Goal: Task Accomplishment & Management: Complete application form

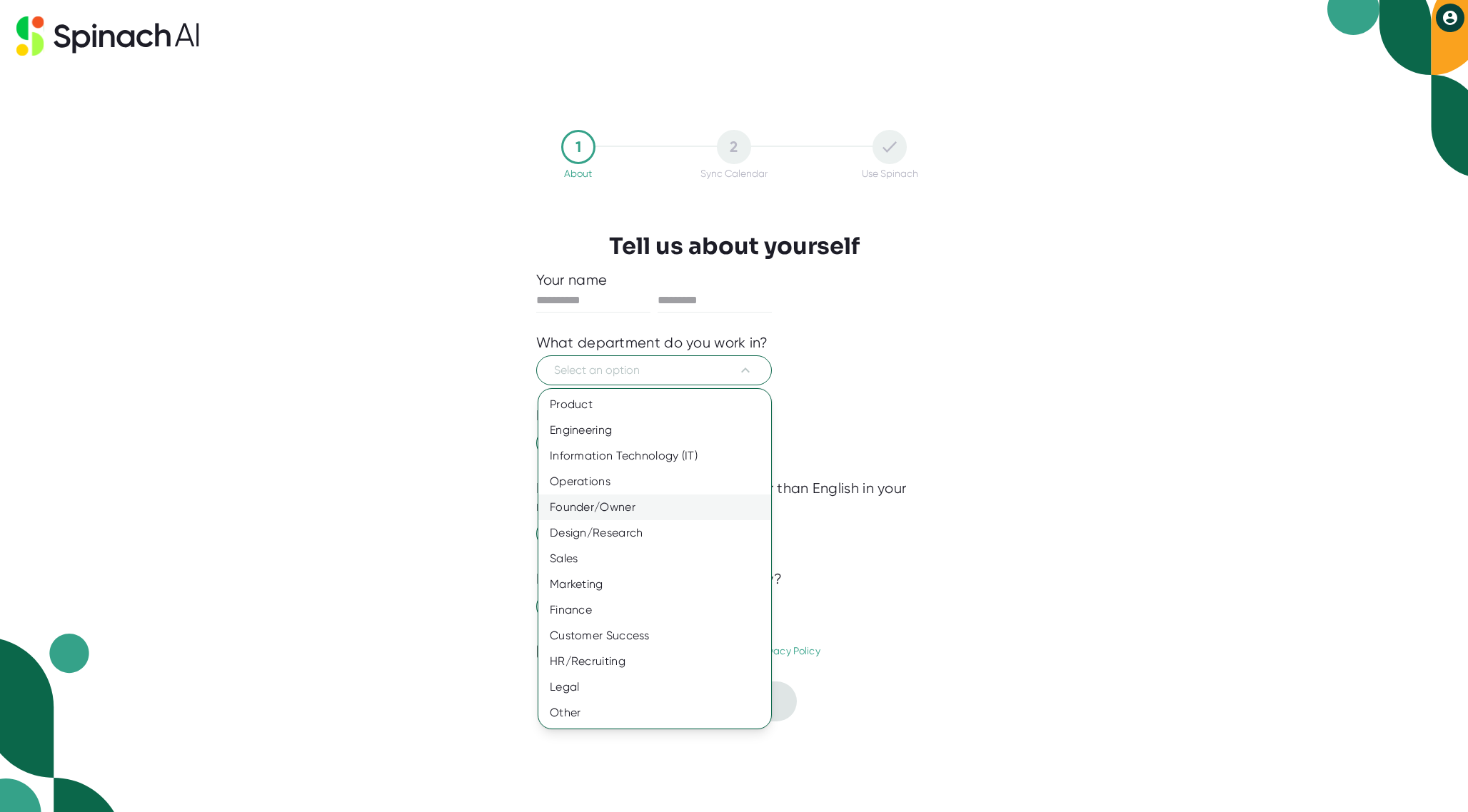
click at [623, 499] on div "Founder/Owner" at bounding box center [655, 507] width 233 height 25
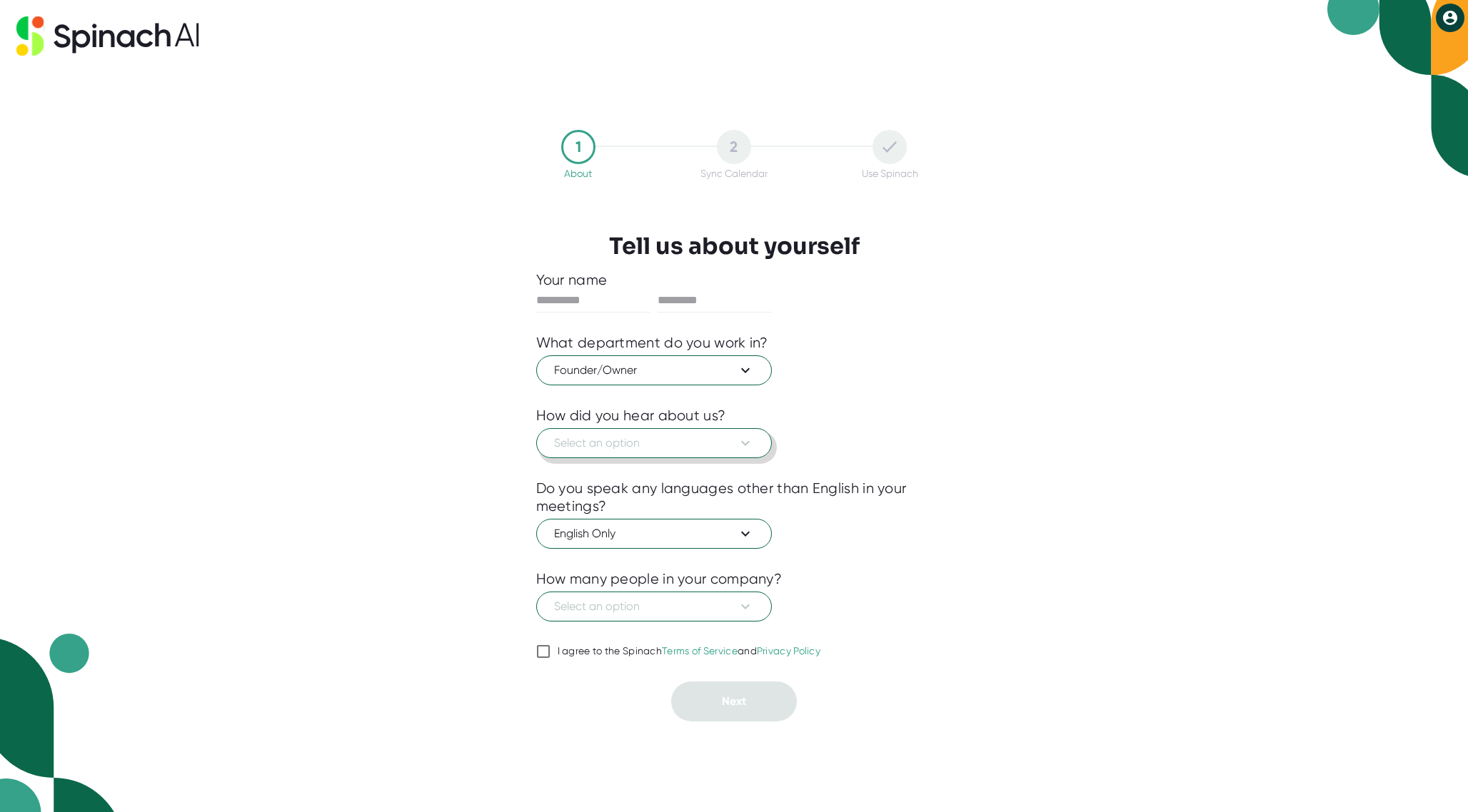
click at [741, 433] on button "Select an option" at bounding box center [654, 443] width 236 height 30
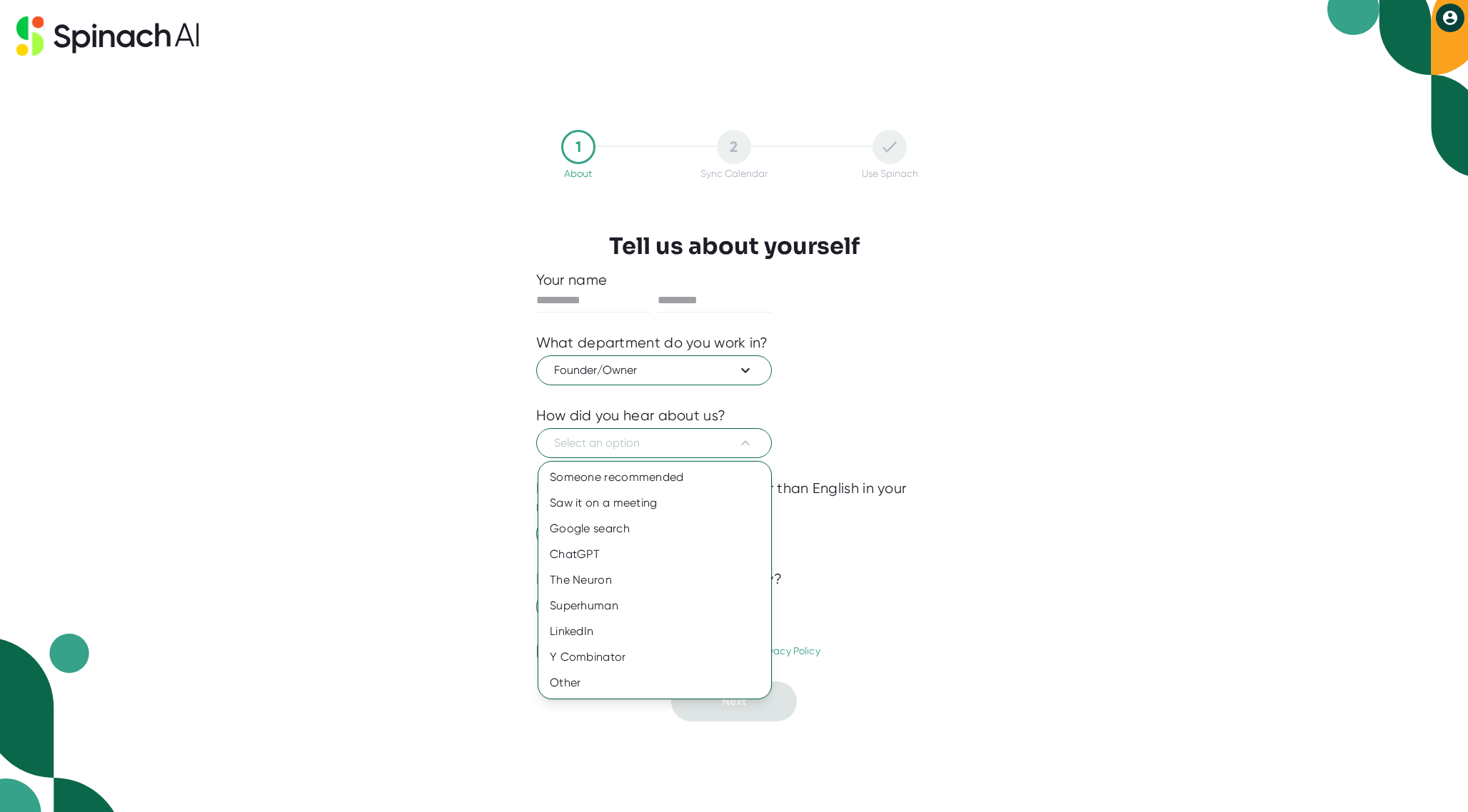
click at [806, 464] on div at bounding box center [734, 406] width 1468 height 812
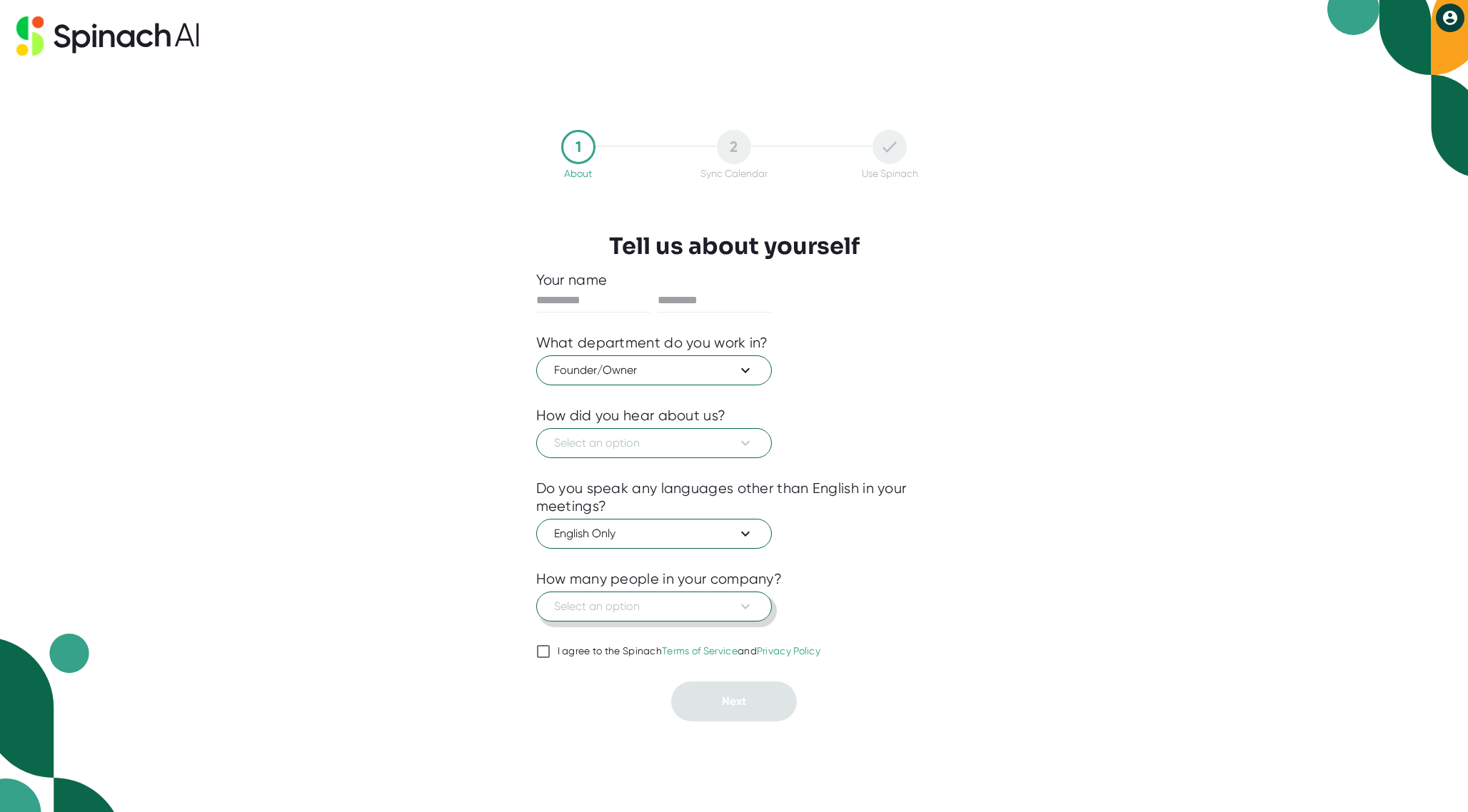
click at [756, 605] on button "Select an option" at bounding box center [654, 607] width 236 height 30
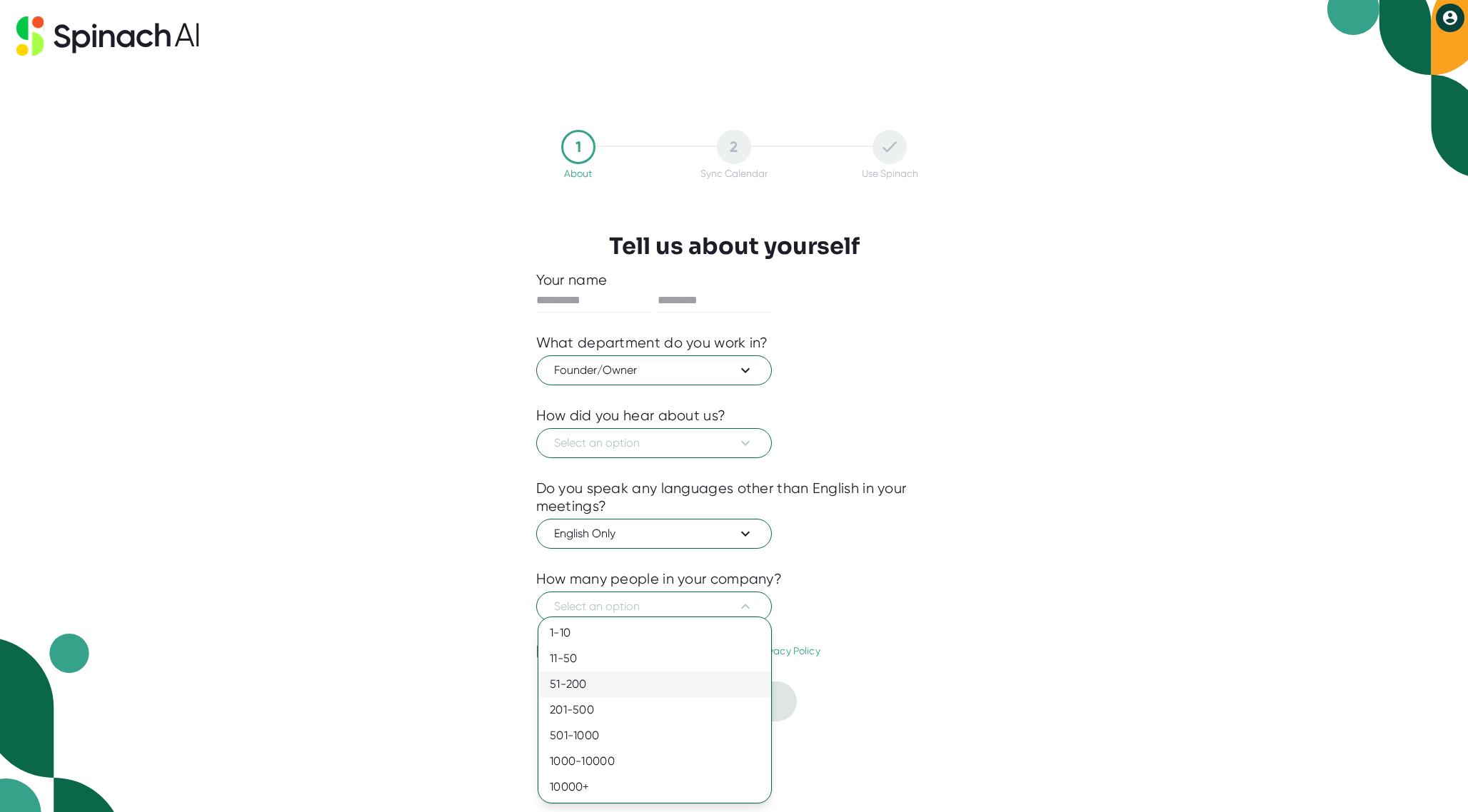
click at [653, 676] on div "51-200" at bounding box center [655, 684] width 233 height 25
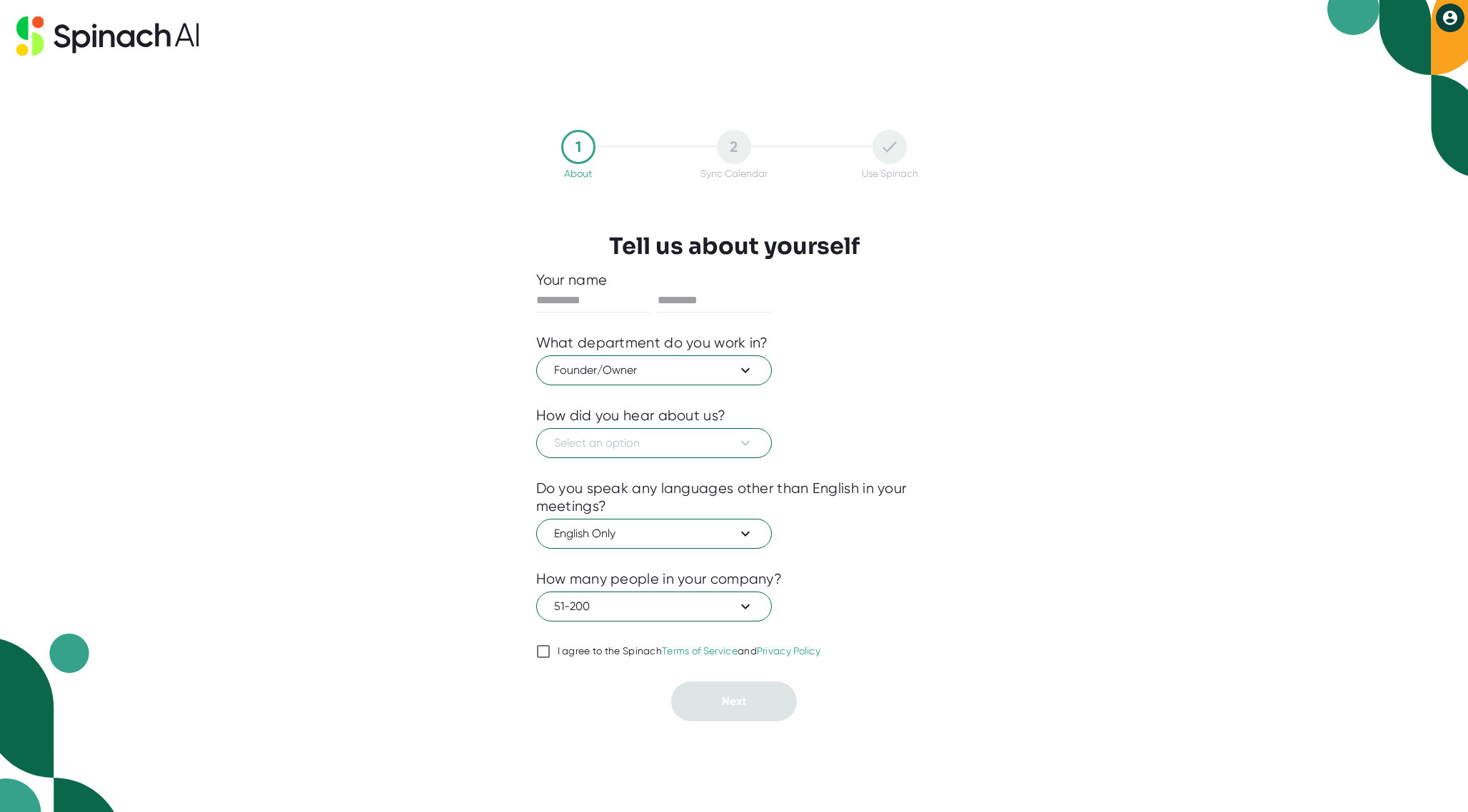
click at [578, 629] on div at bounding box center [734, 632] width 396 height 22
click at [595, 646] on div "I agree to the Spinach Terms of Service and Privacy Policy" at bounding box center [689, 651] width 263 height 13
click at [550, 646] on input "I agree to the Spinach Terms of Service and Privacy Policy" at bounding box center [543, 652] width 14 height 17
click at [627, 539] on span "English Only" at bounding box center [654, 534] width 200 height 17
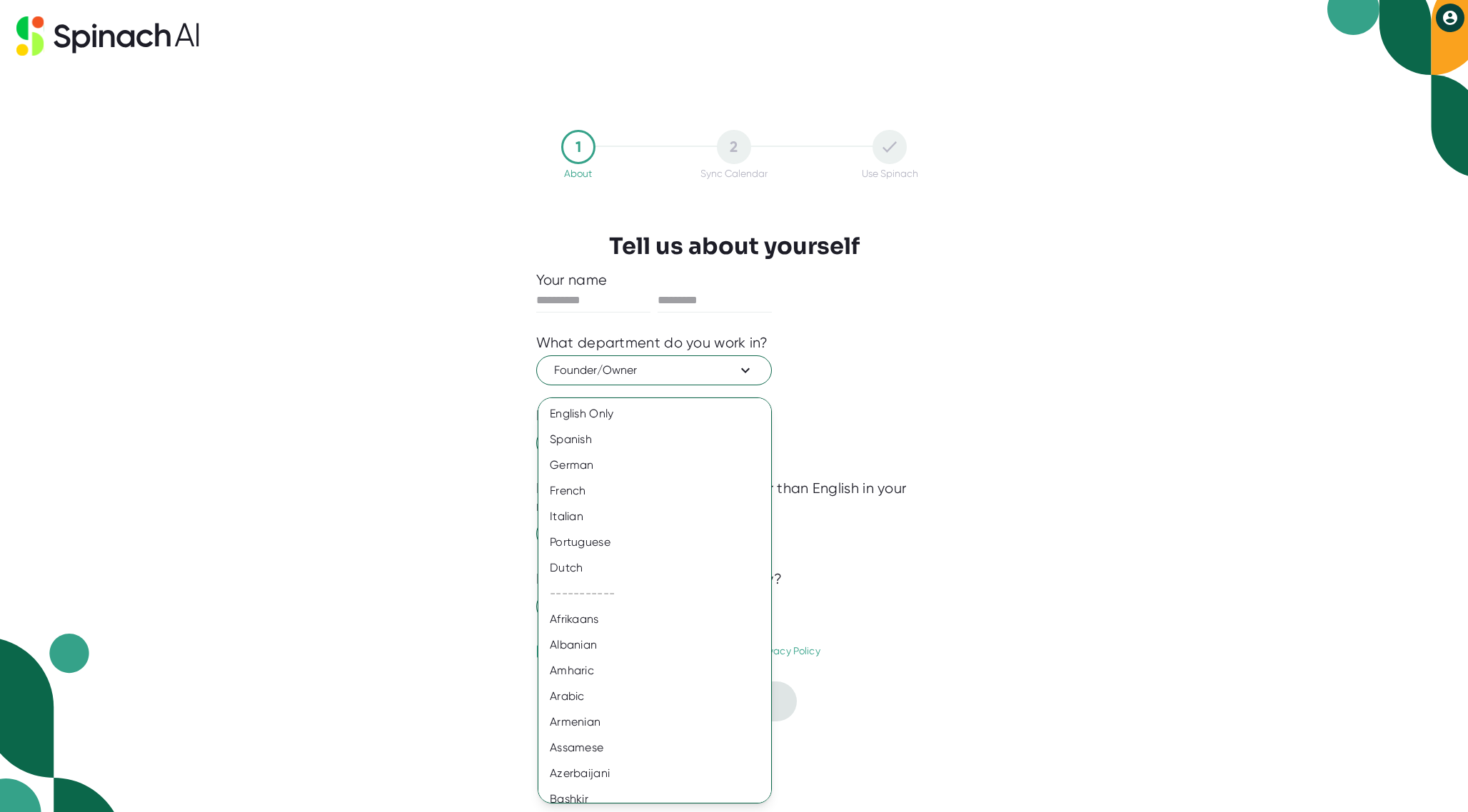
click at [829, 488] on div at bounding box center [734, 406] width 1468 height 812
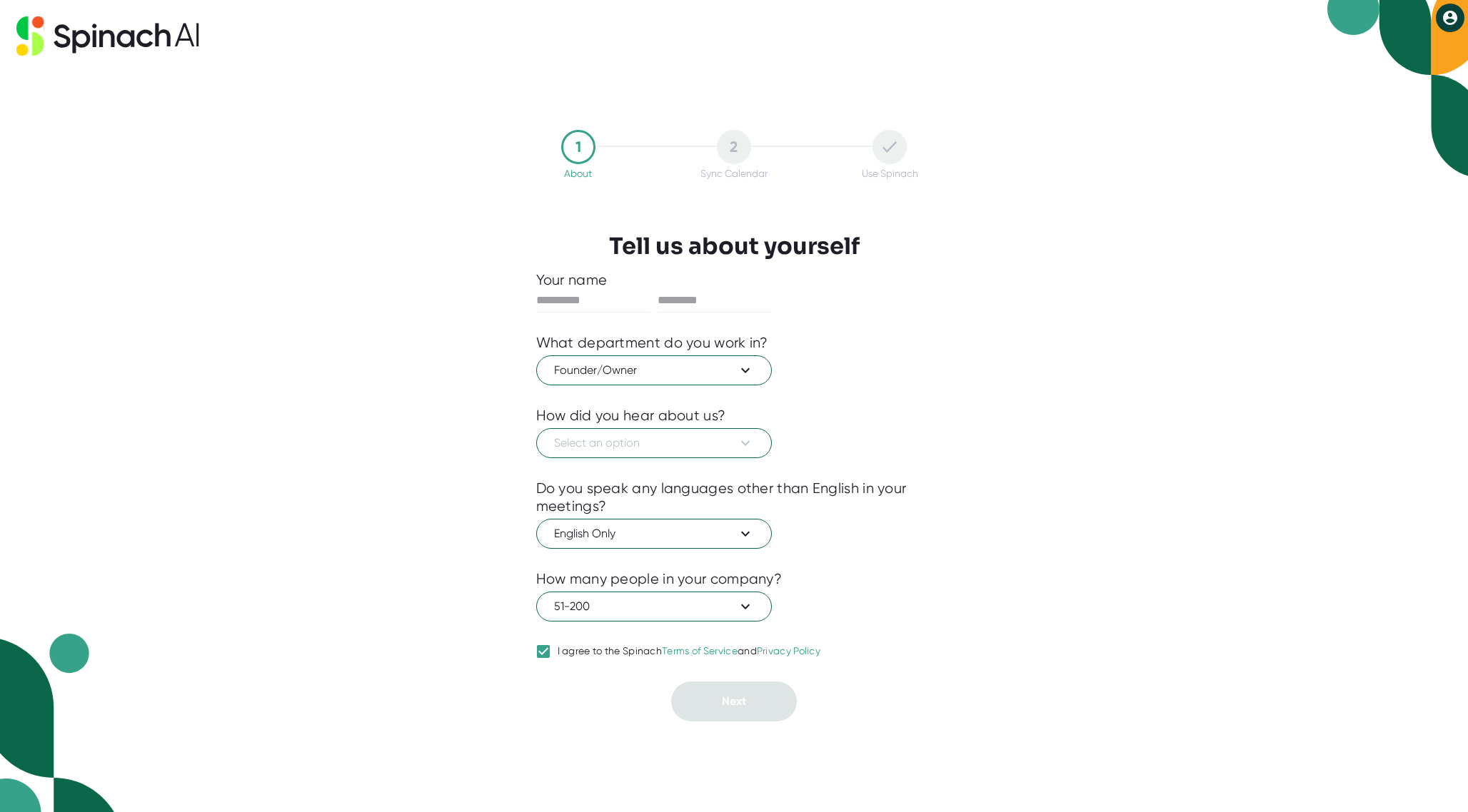
click at [703, 446] on div "English Only Spanish German French Italian Portuguese Dutch ----------- Afrikaa…" at bounding box center [734, 406] width 1468 height 812
click at [703, 446] on span "Select an option" at bounding box center [654, 443] width 200 height 17
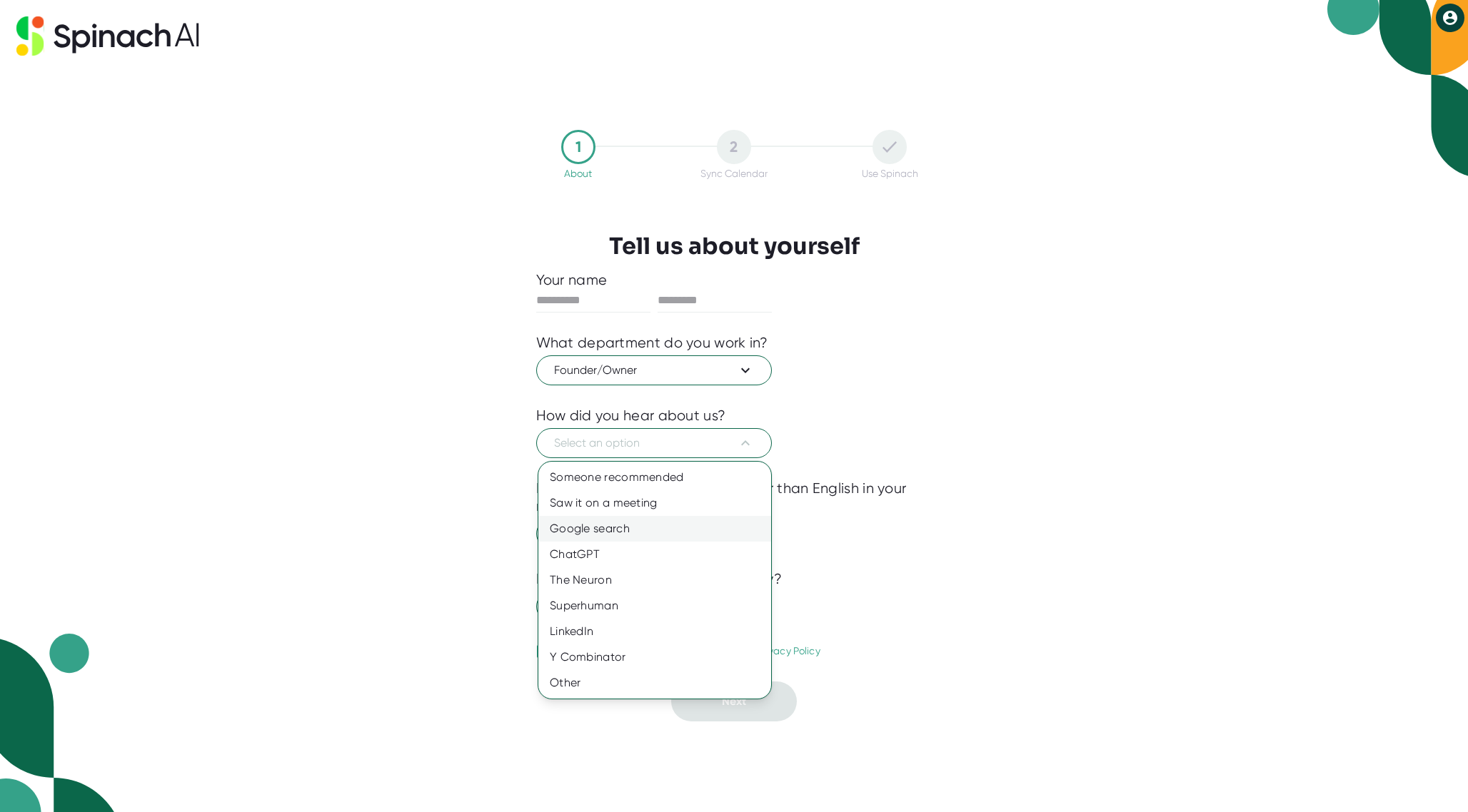
click at [624, 529] on div "Google search" at bounding box center [655, 529] width 233 height 25
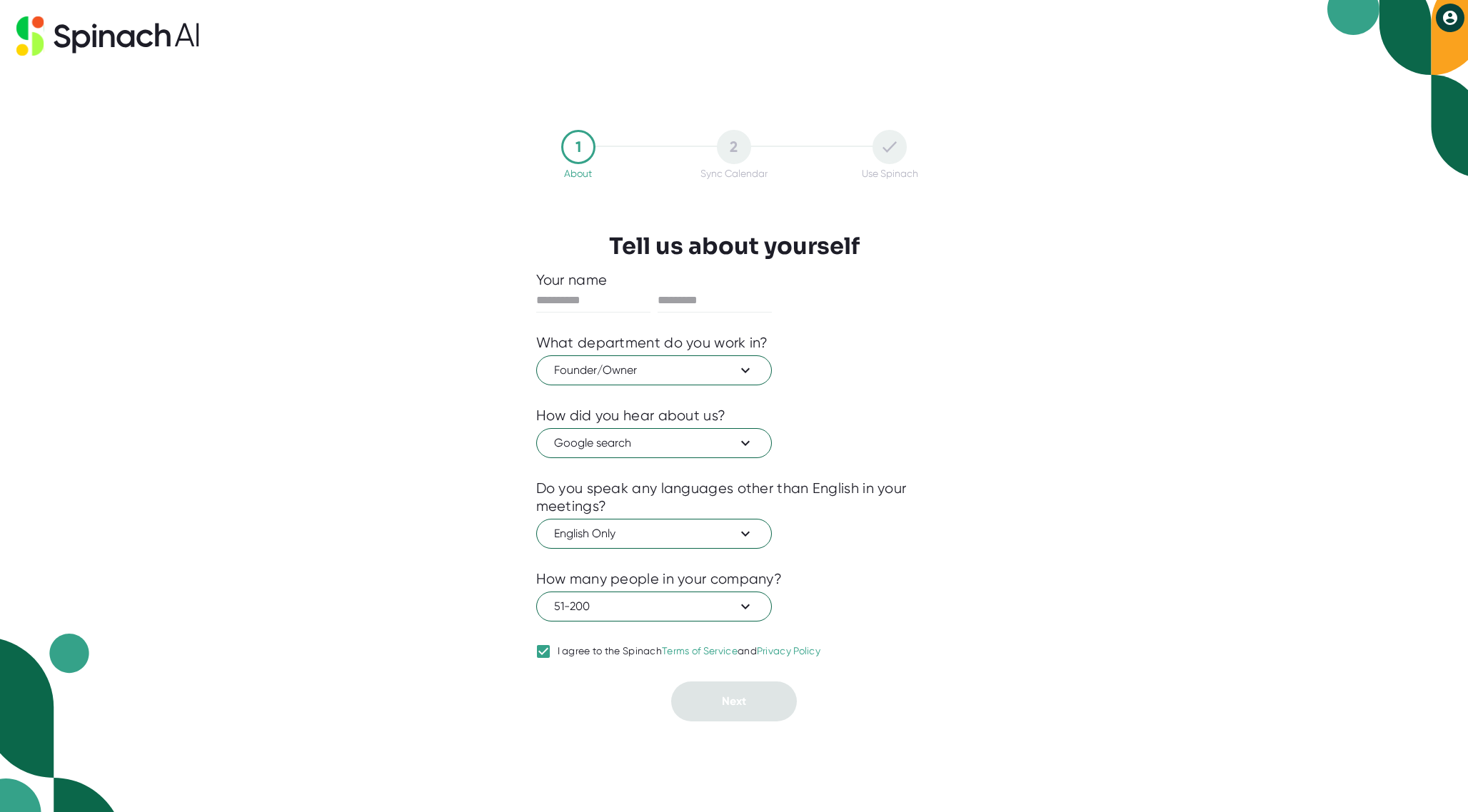
click at [579, 654] on div "I agree to the Spinach Terms of Service and Privacy Policy" at bounding box center [689, 651] width 263 height 13
click at [550, 654] on input "I agree to the Spinach Terms of Service and Privacy Policy" at bounding box center [543, 652] width 14 height 17
click at [580, 652] on div "I agree to the Spinach Terms of Service and Privacy Policy" at bounding box center [689, 651] width 263 height 13
click at [550, 652] on input "I agree to the Spinach Terms of Service and Privacy Policy" at bounding box center [543, 652] width 14 height 17
checkbox input "true"
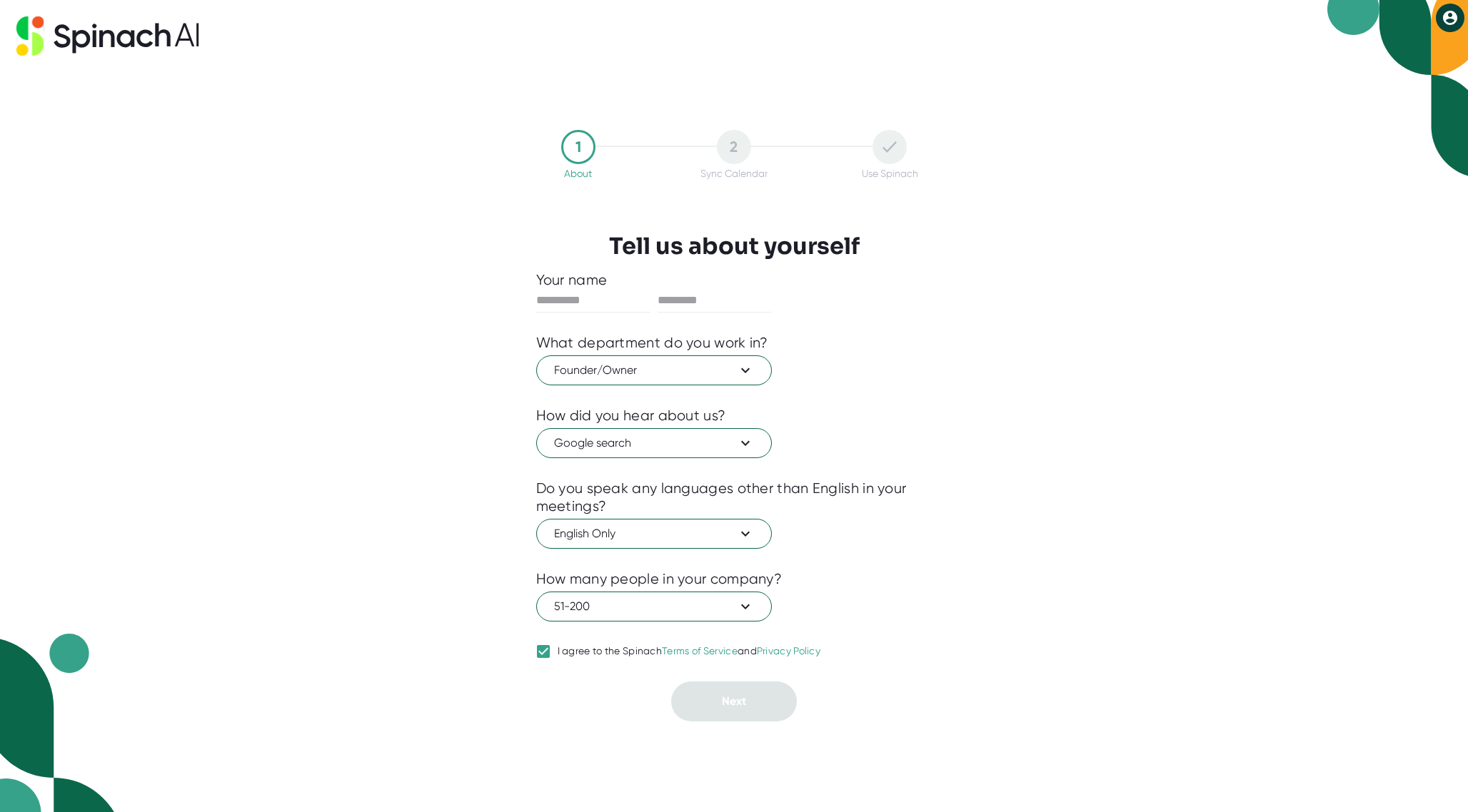
click at [617, 506] on div "Do you speak any languages other than English in your meetings?" at bounding box center [734, 497] width 396 height 36
click at [617, 519] on button "English Only" at bounding box center [654, 534] width 236 height 30
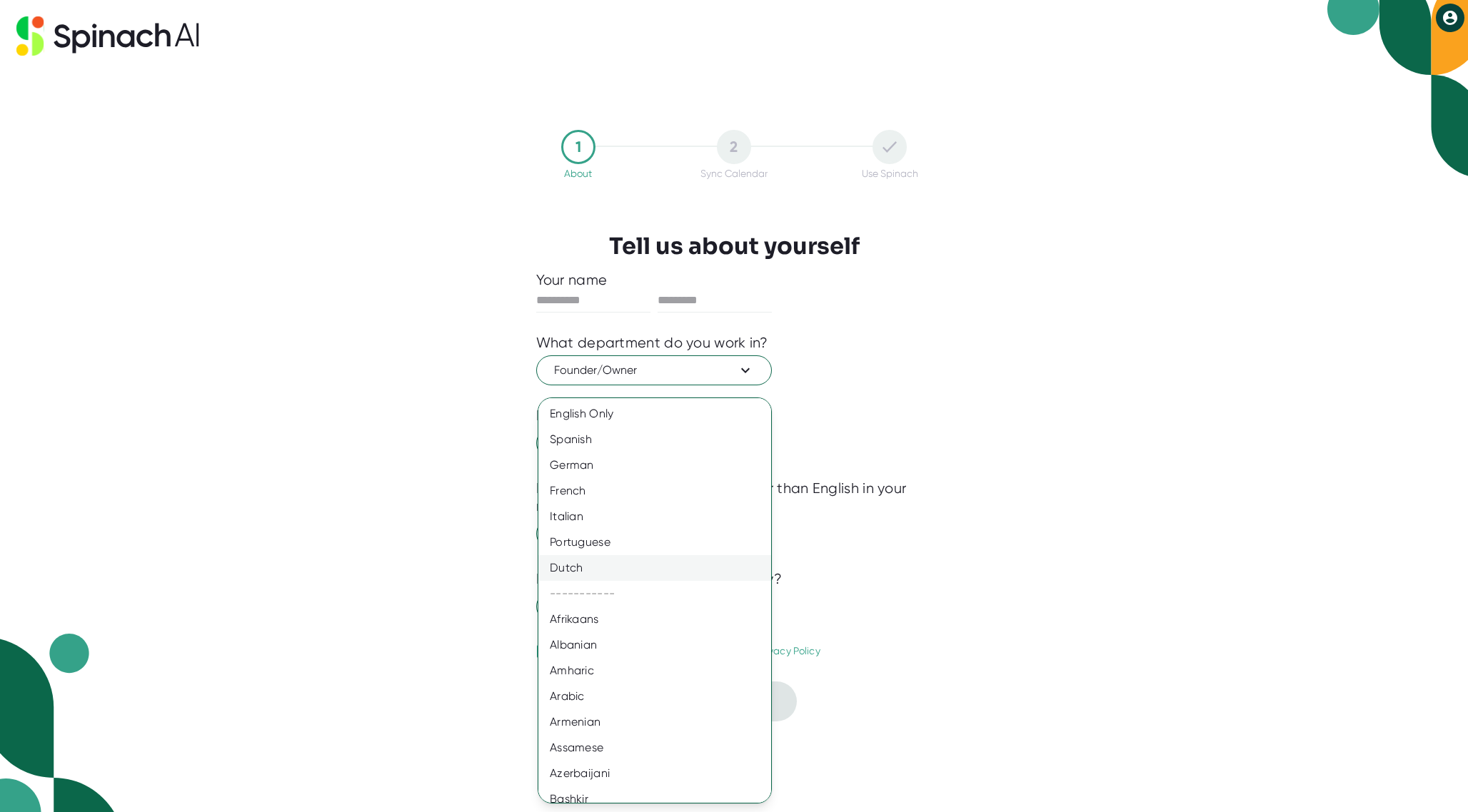
click at [618, 573] on div "Dutch" at bounding box center [660, 568] width 243 height 25
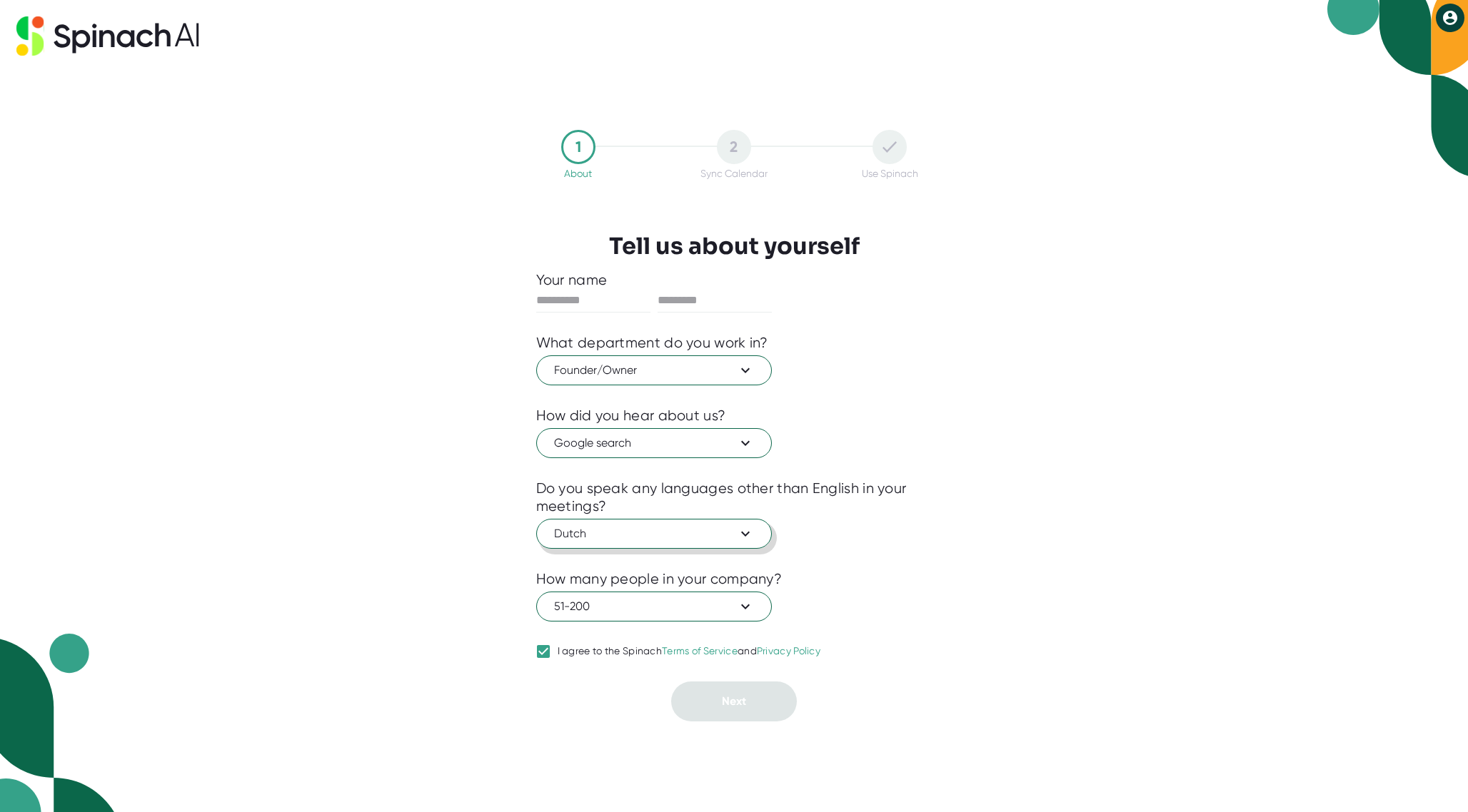
click at [625, 542] on span "Dutch" at bounding box center [654, 534] width 200 height 17
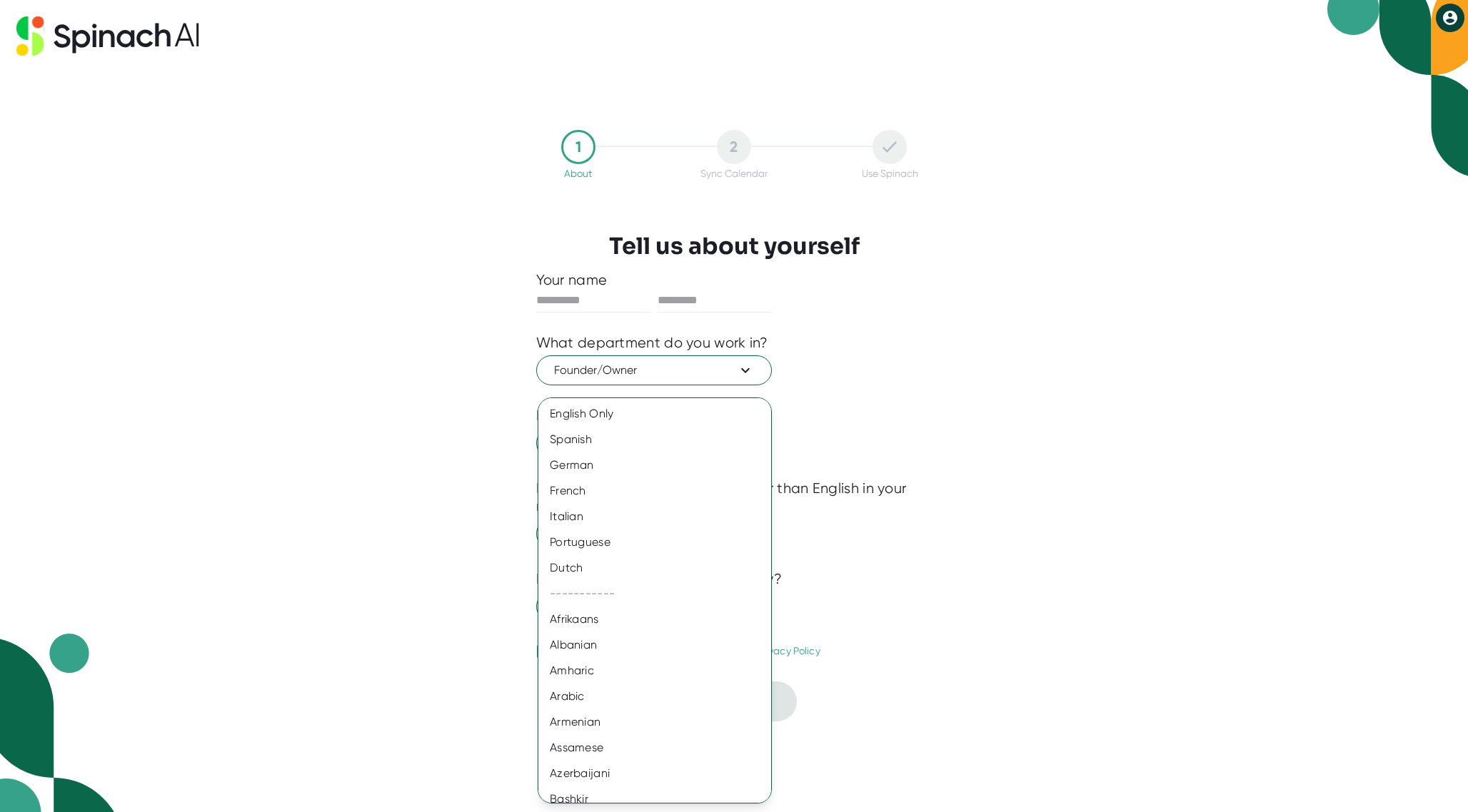
click at [485, 514] on div at bounding box center [734, 406] width 1468 height 812
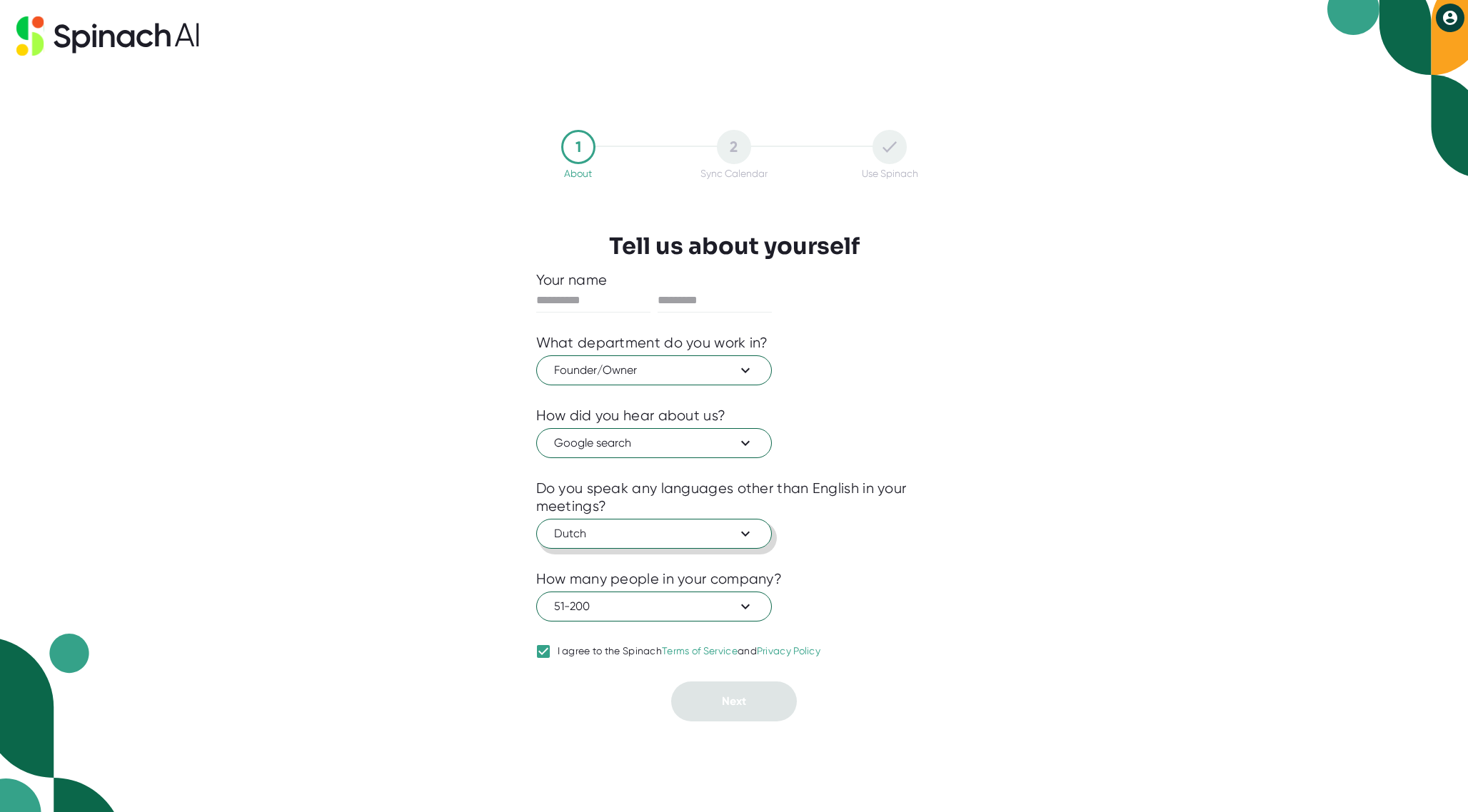
click at [715, 544] on button "Dutch" at bounding box center [654, 534] width 236 height 30
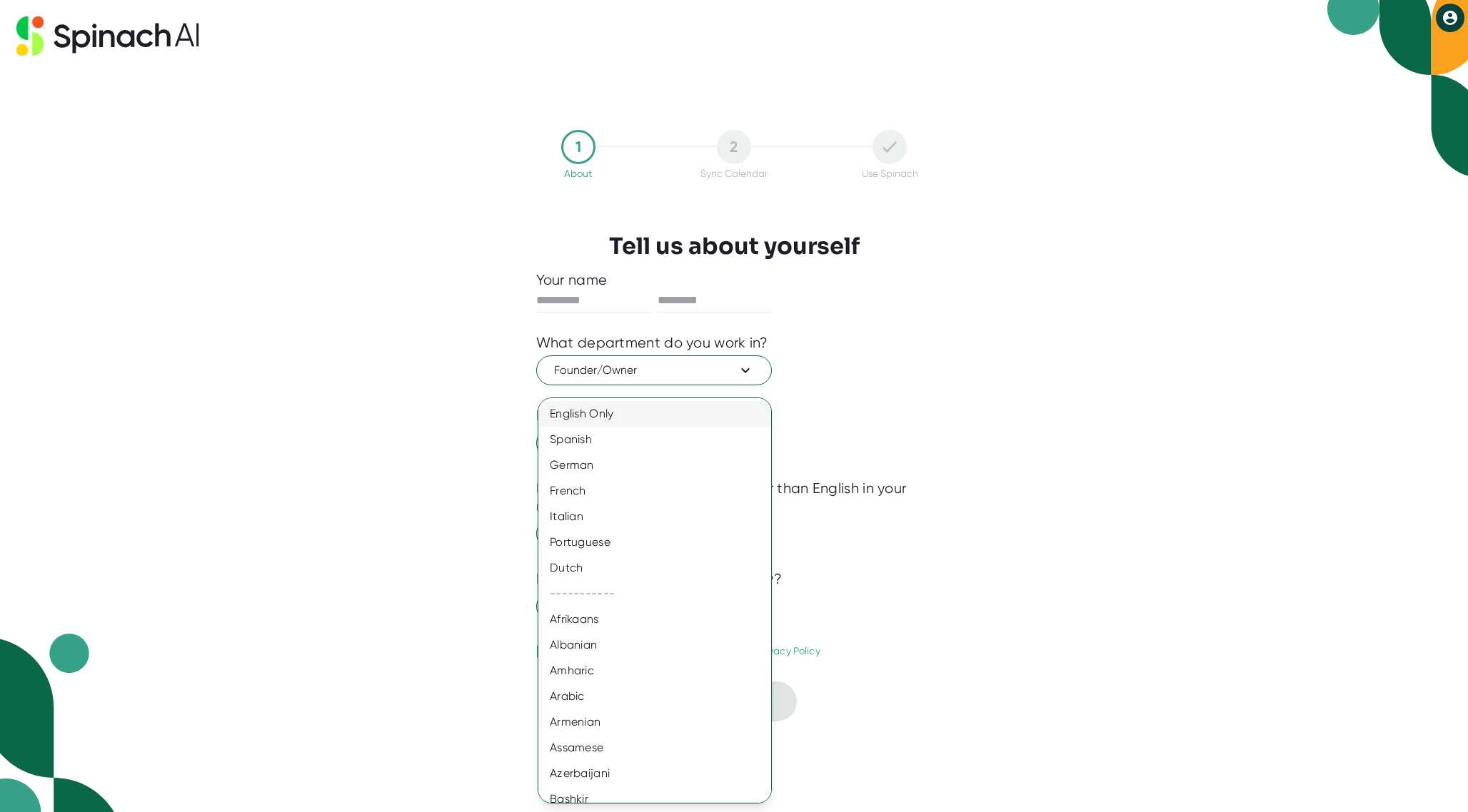
click at [677, 426] on div "English Only" at bounding box center [660, 414] width 243 height 25
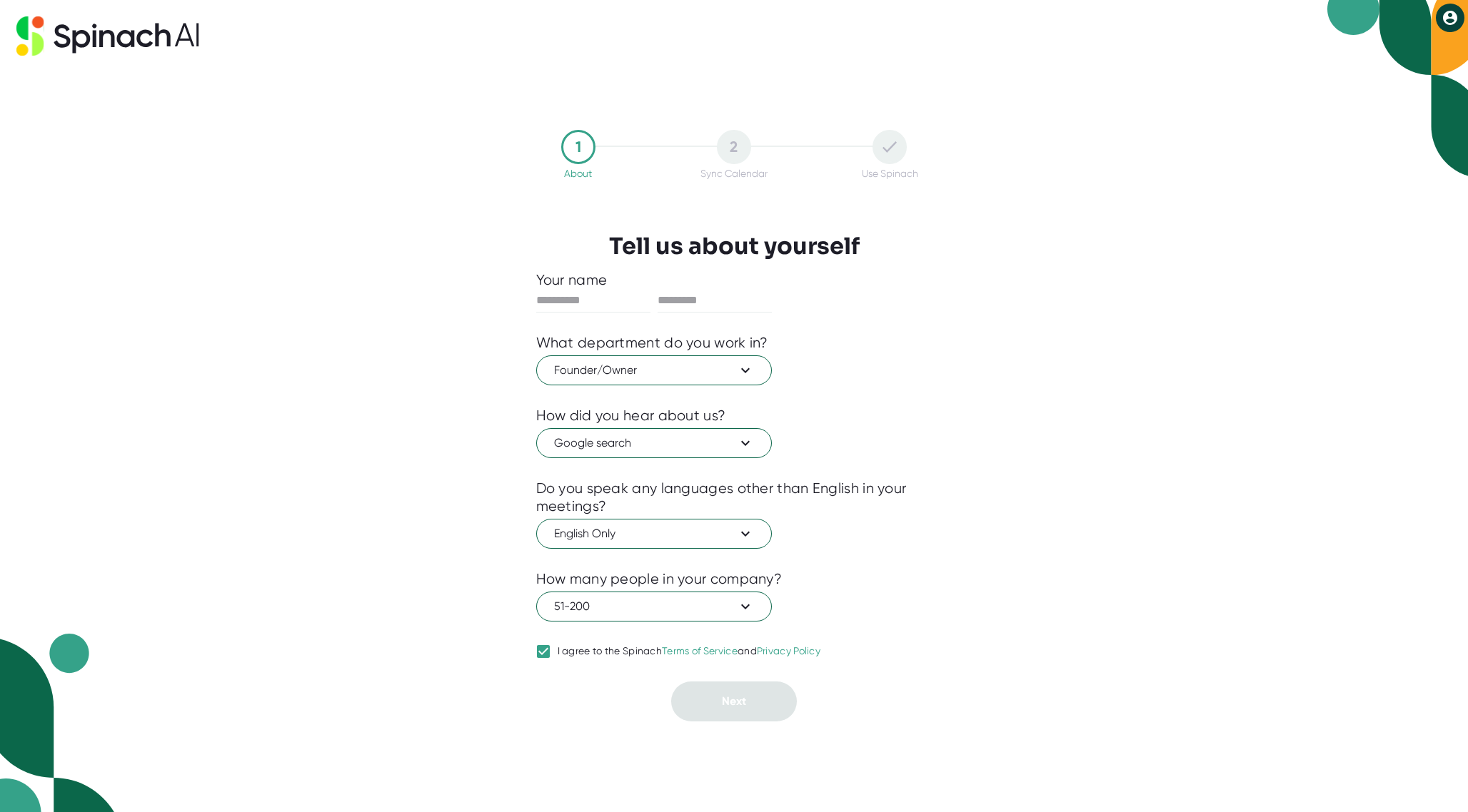
click at [578, 665] on div at bounding box center [734, 671] width 396 height 22
click at [744, 731] on div "1 About 2 Sync Calendar Use Spinach Tell us about yourself Your name What depar…" at bounding box center [734, 426] width 468 height 740
click at [557, 296] on input "text" at bounding box center [593, 300] width 114 height 23
type input "*****"
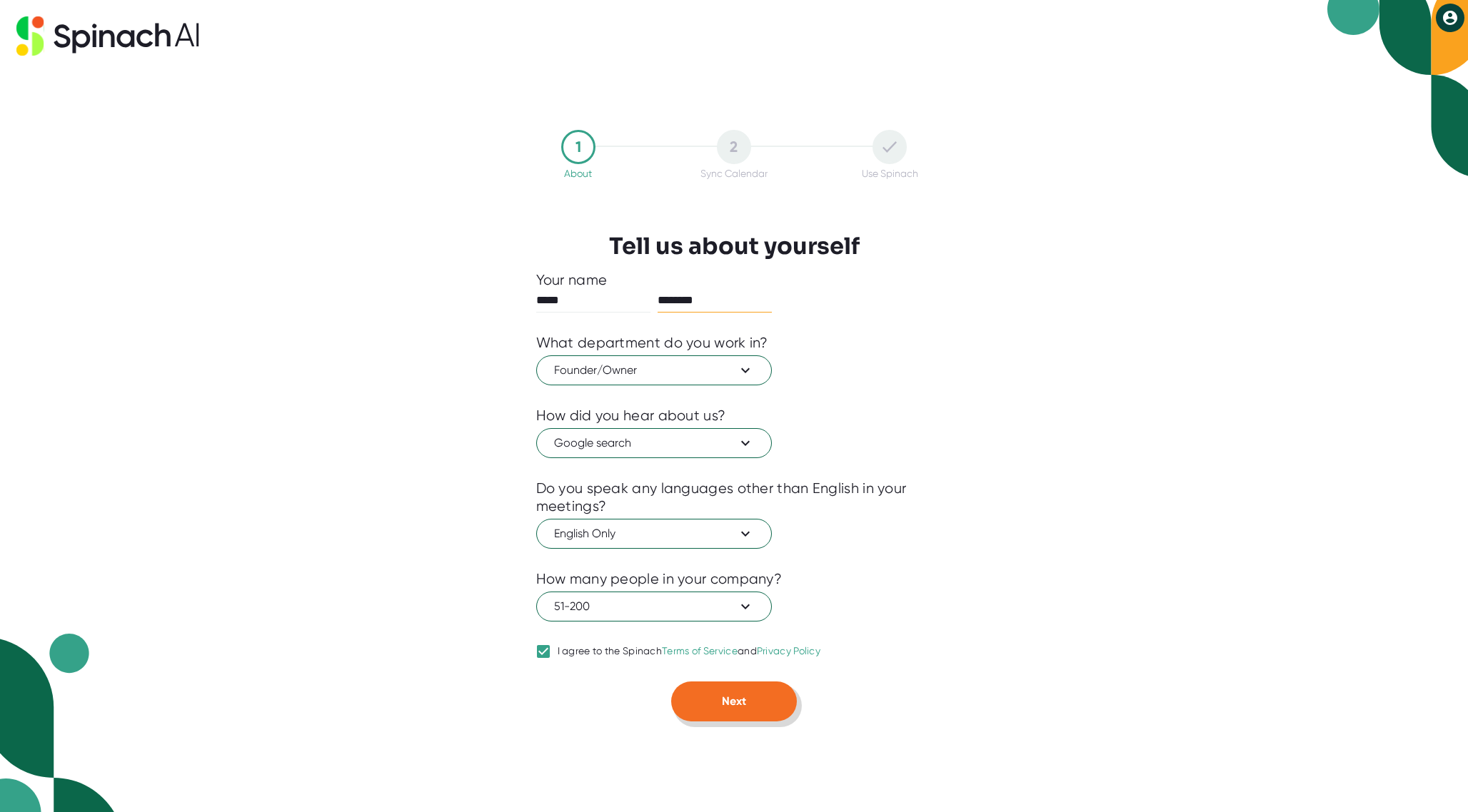
type input "********"
click at [750, 711] on button "Next" at bounding box center [734, 702] width 125 height 40
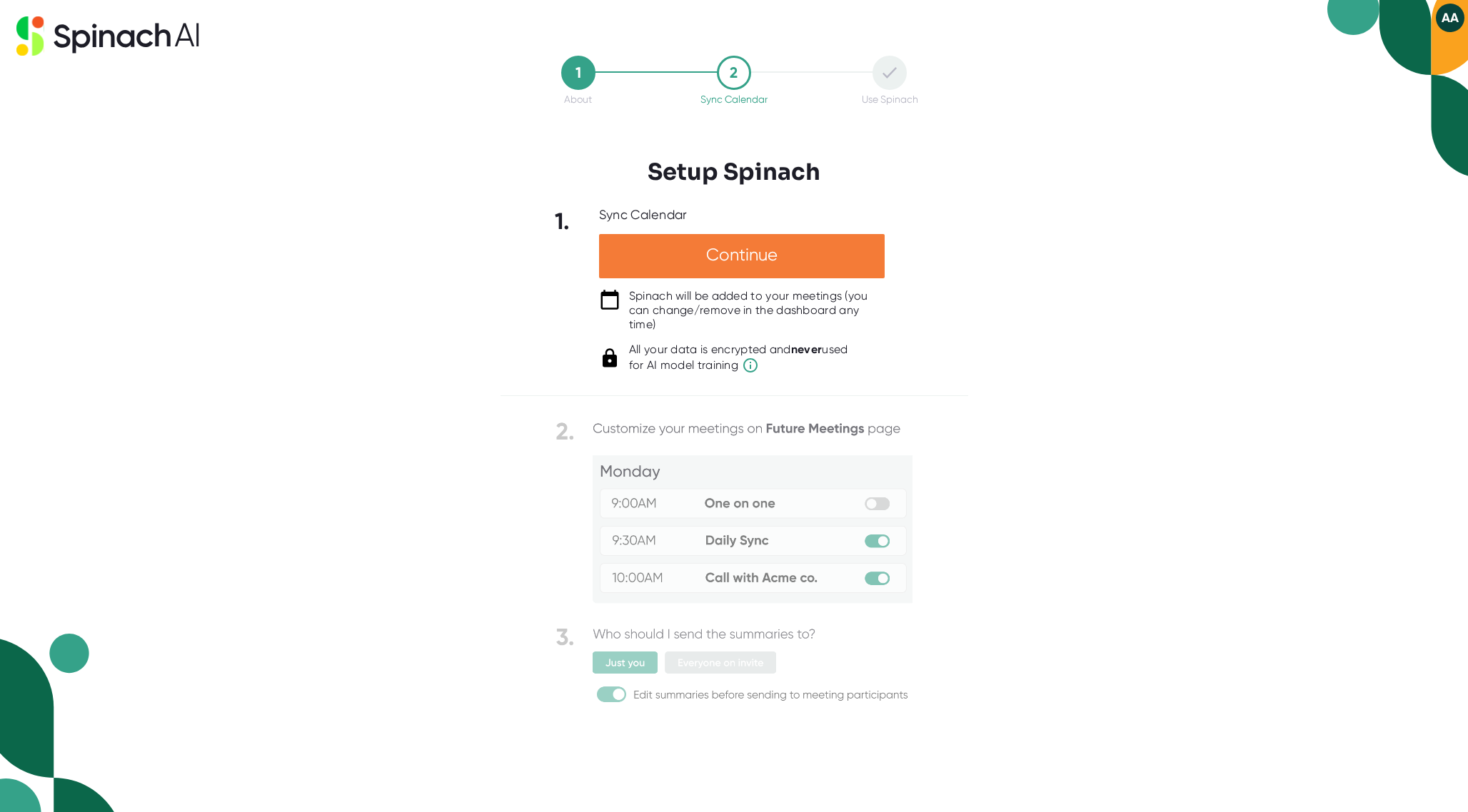
click at [618, 256] on div "Continue" at bounding box center [741, 256] width 286 height 44
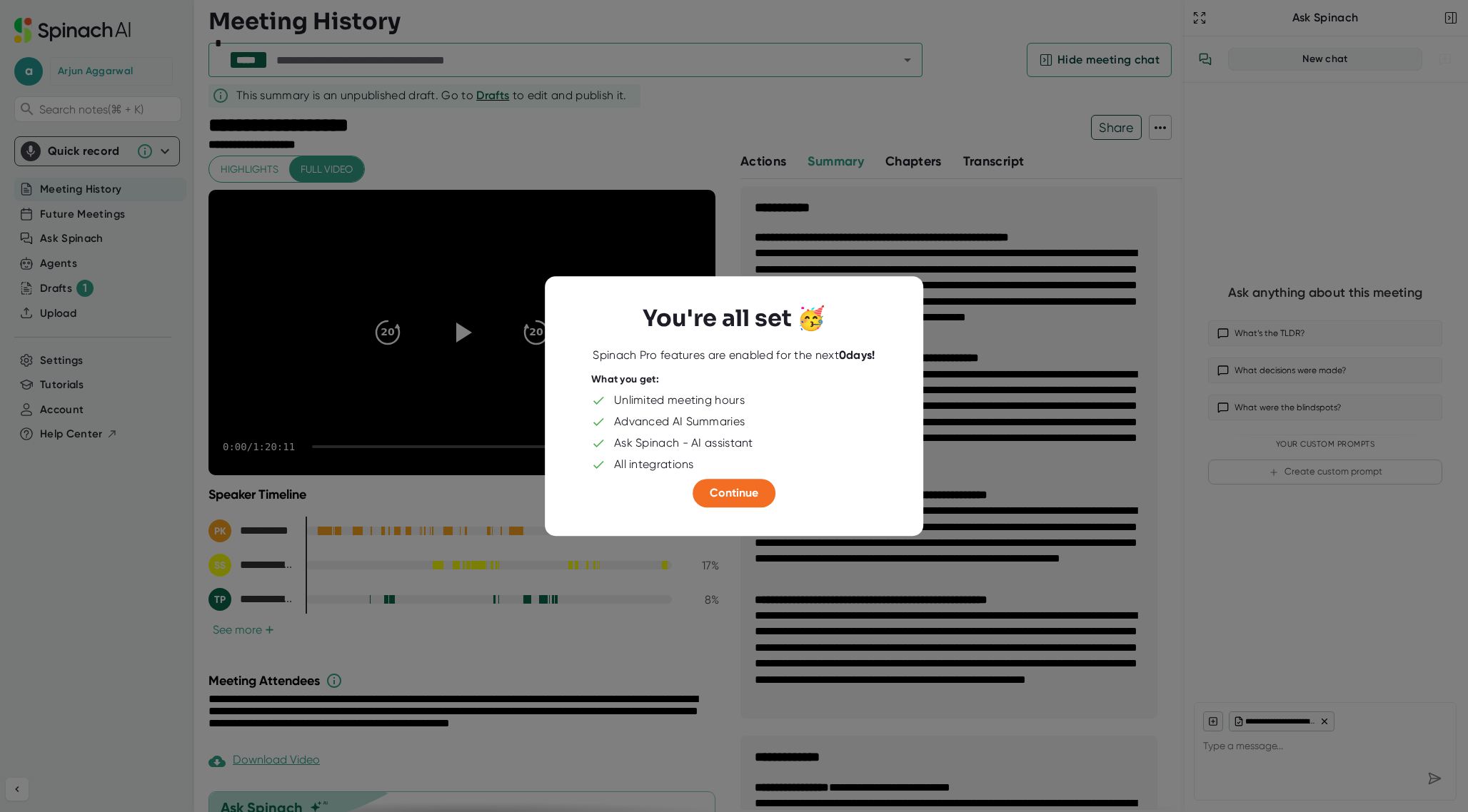
click at [751, 477] on div "You're all set 🥳 Spinach Pro features are enabled for the next 0 days! What you…" at bounding box center [734, 406] width 321 height 203
click at [716, 497] on span "Continue" at bounding box center [734, 493] width 48 height 13
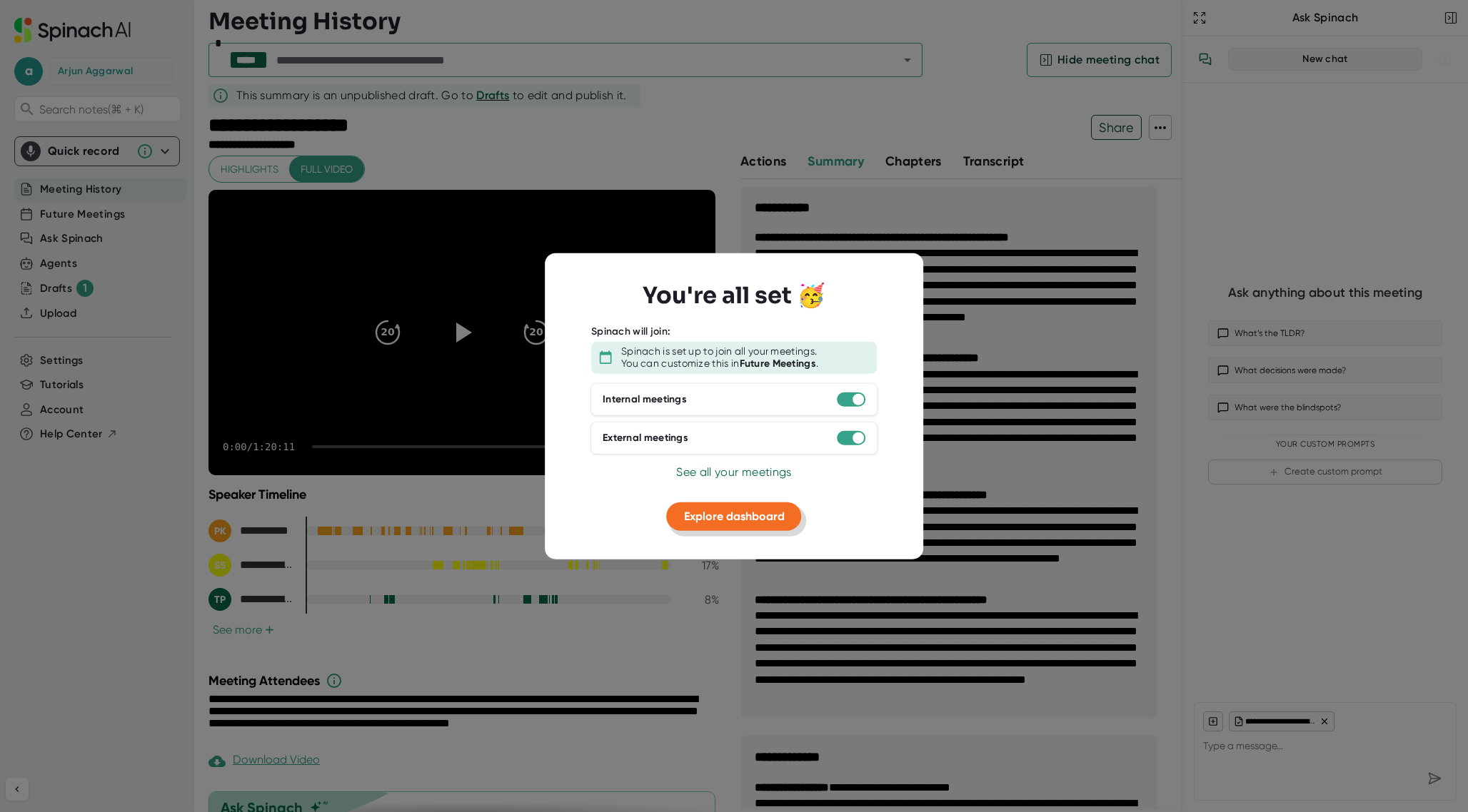
click at [730, 521] on span "Explore dashboard" at bounding box center [734, 516] width 101 height 13
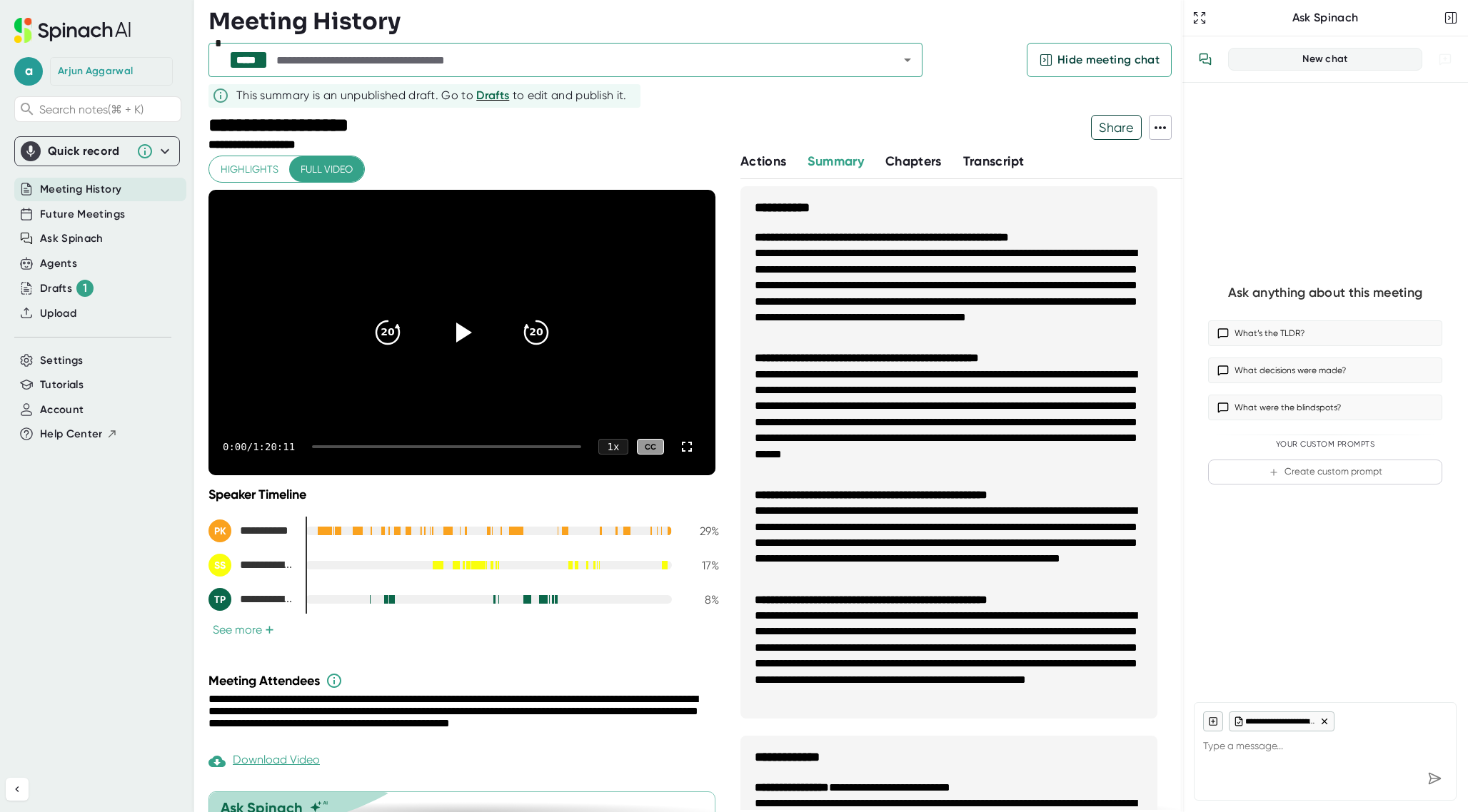
click at [240, 629] on button "See more +" at bounding box center [244, 630] width 70 height 15
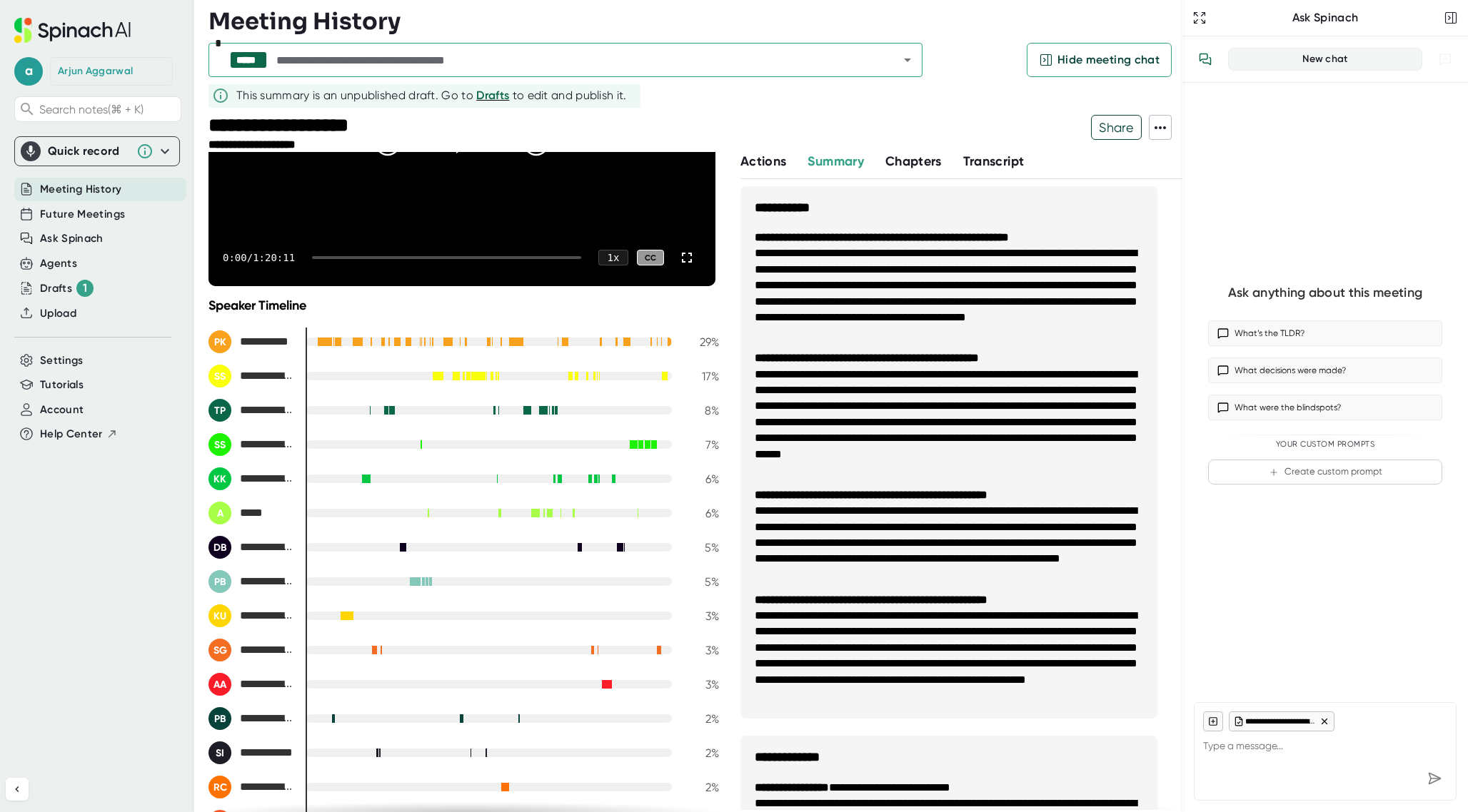
scroll to position [198, 0]
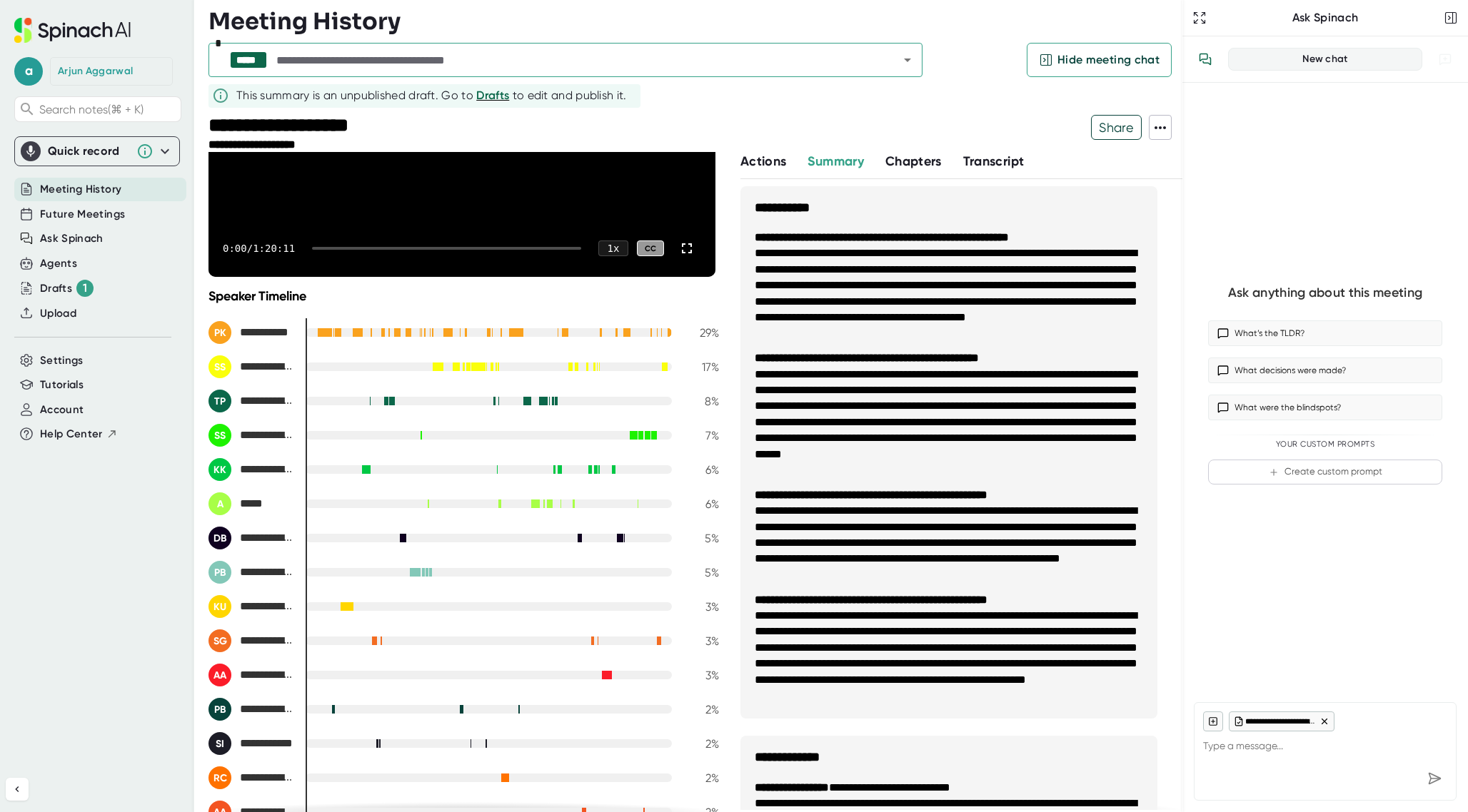
type textarea "x"
